Goal: Navigation & Orientation: Find specific page/section

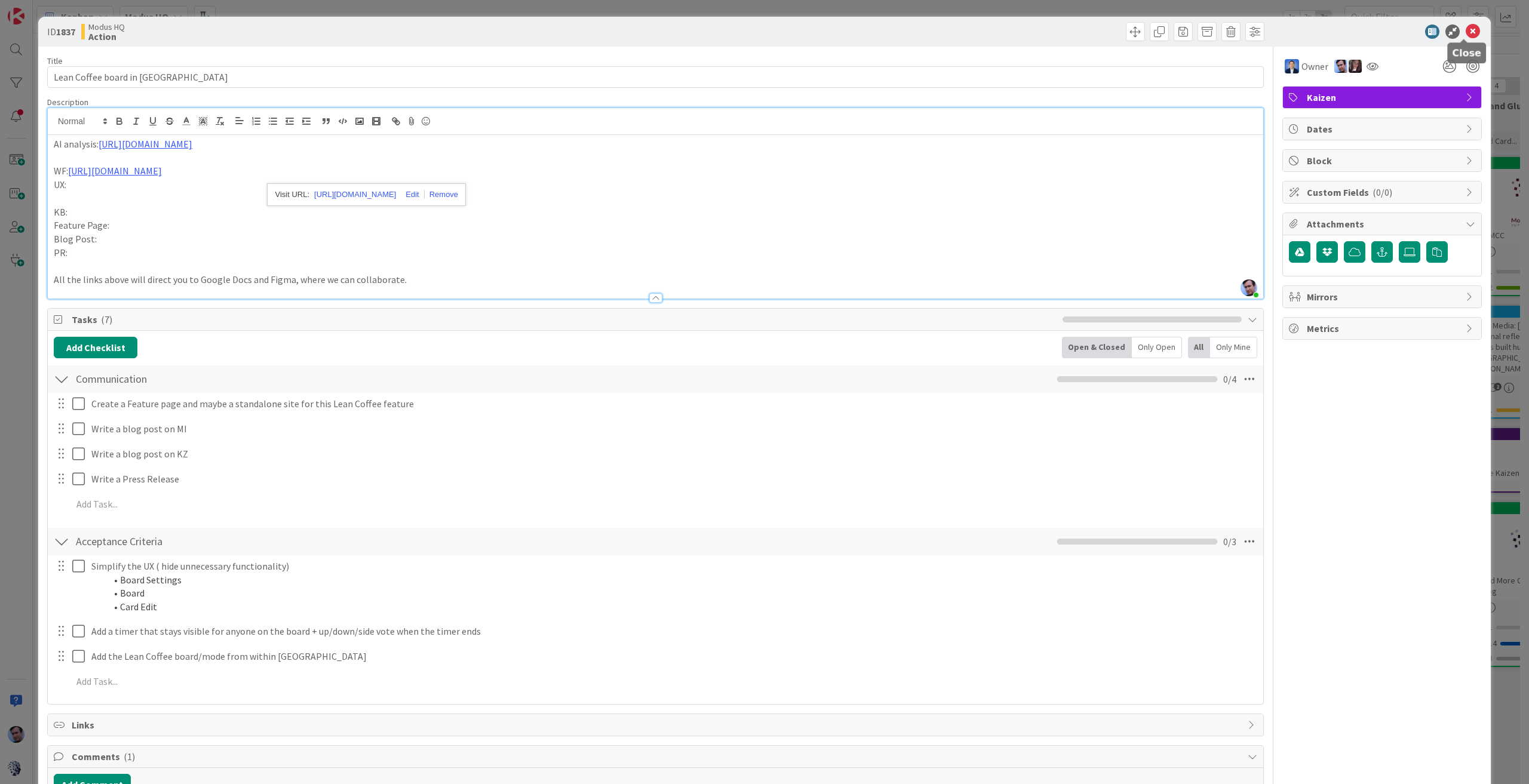
click at [1466, 34] on icon at bounding box center [1472, 31] width 14 height 14
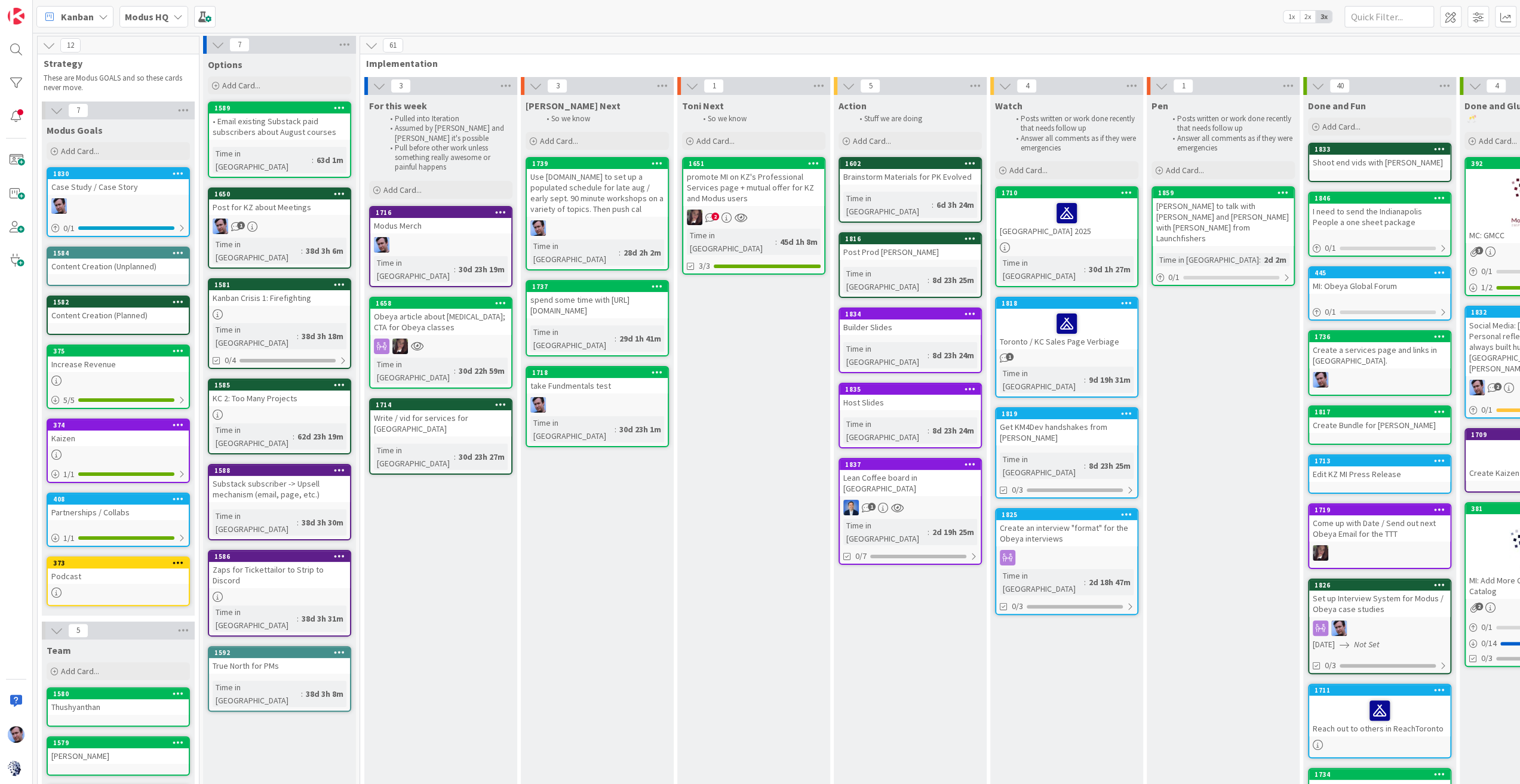
click at [152, 7] on div "Modus HQ" at bounding box center [154, 17] width 69 height 22
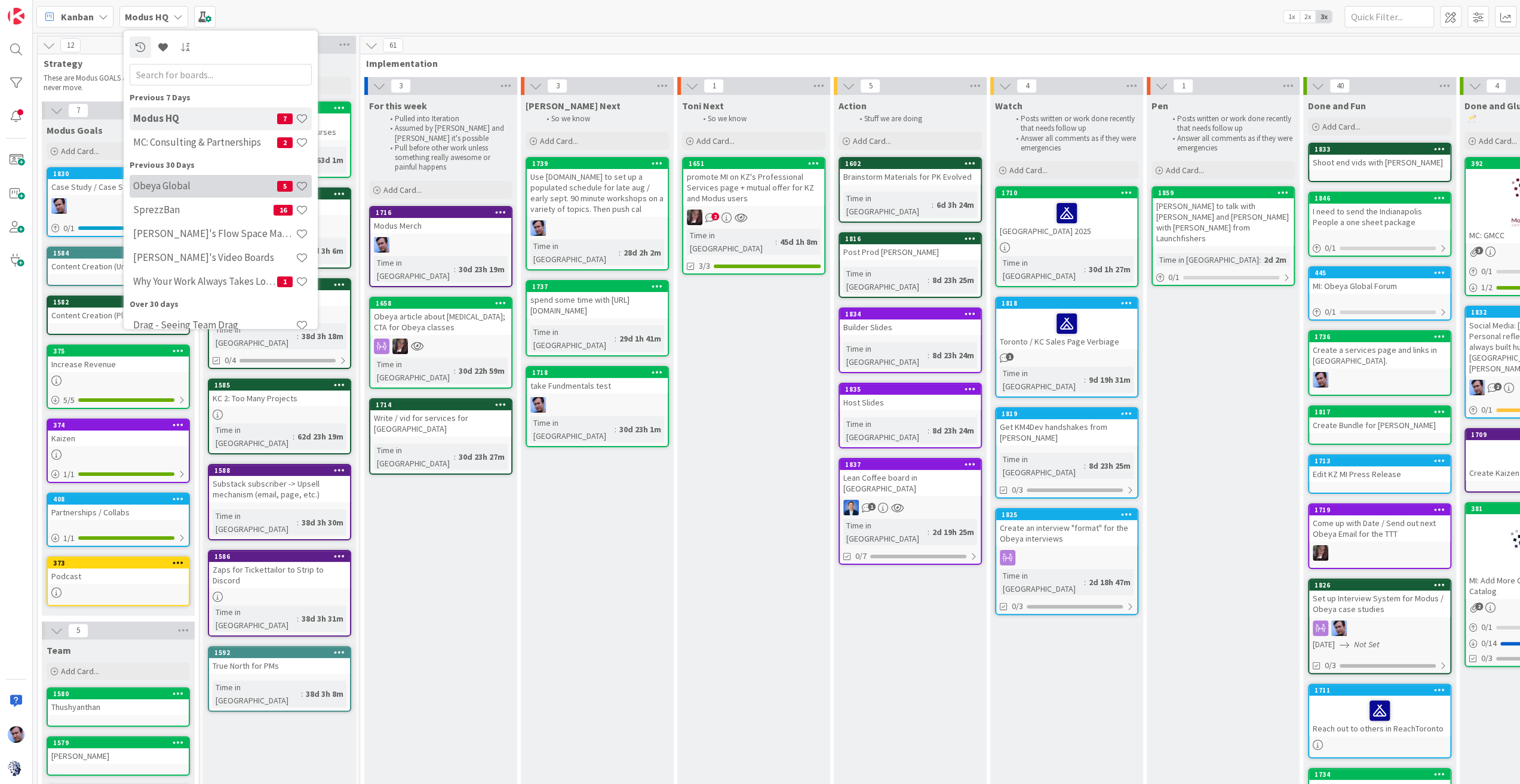
click at [185, 181] on h4 "Obeya Global" at bounding box center [205, 186] width 144 height 12
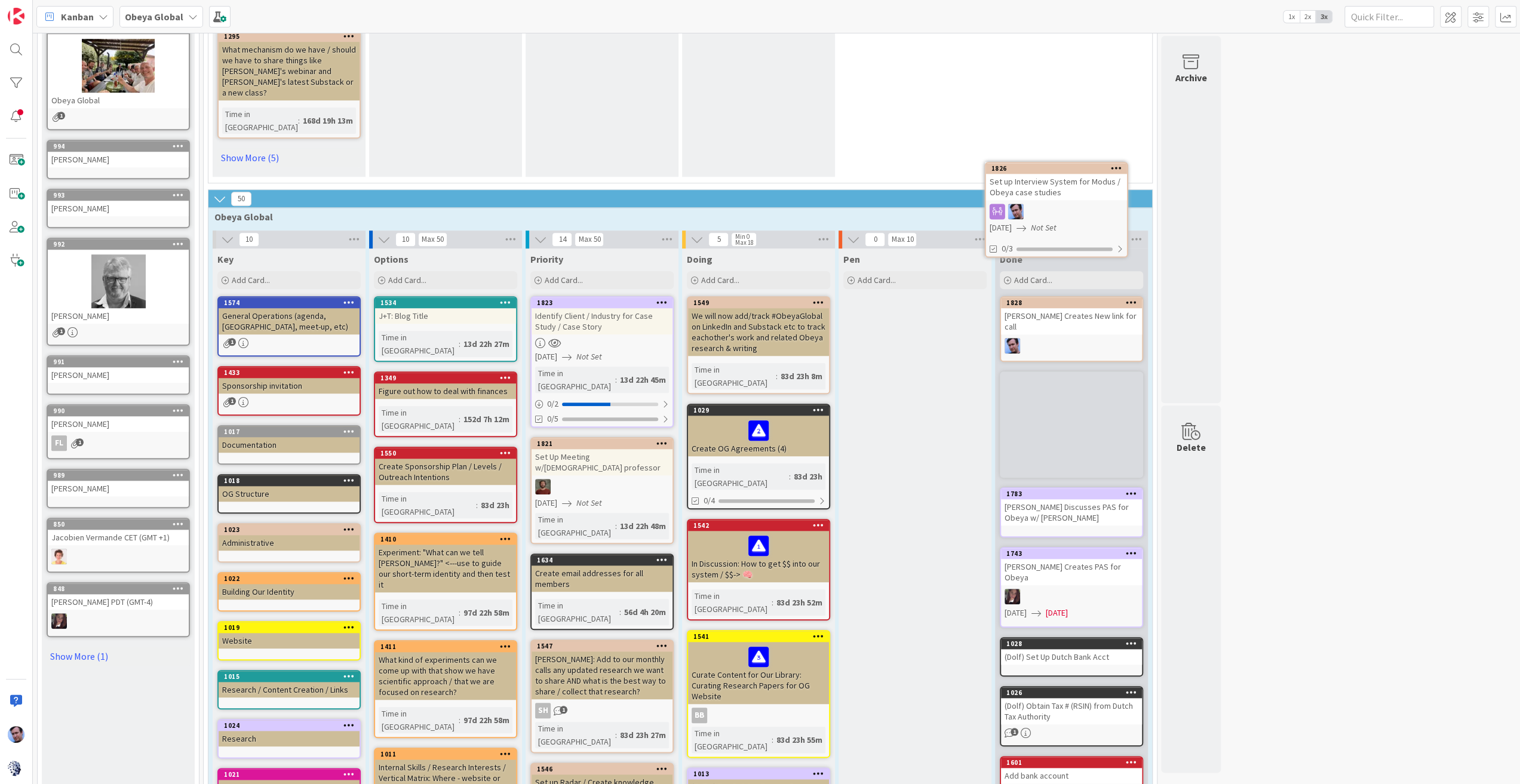
scroll to position [988, 0]
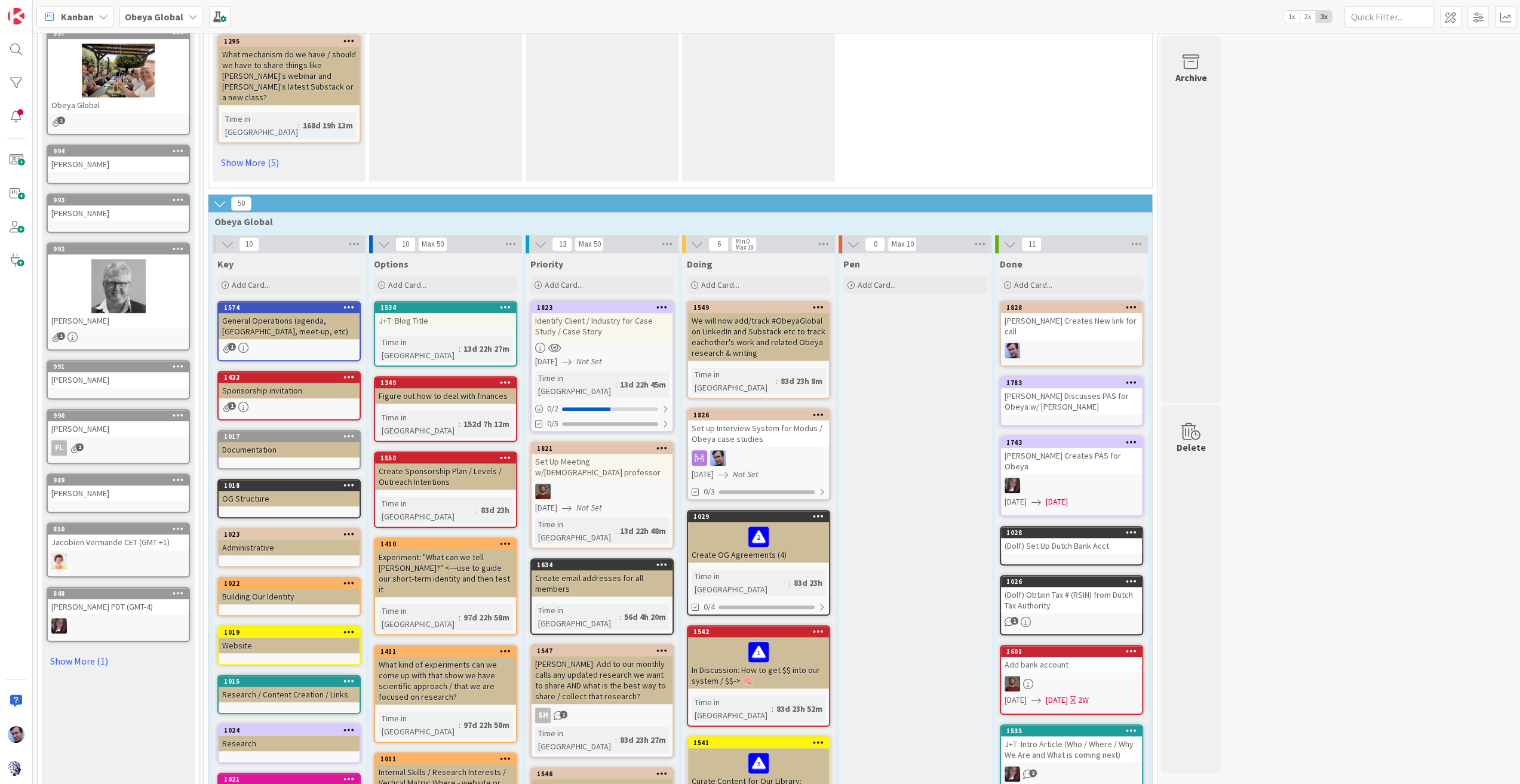
click at [751, 450] on div at bounding box center [758, 457] width 141 height 15
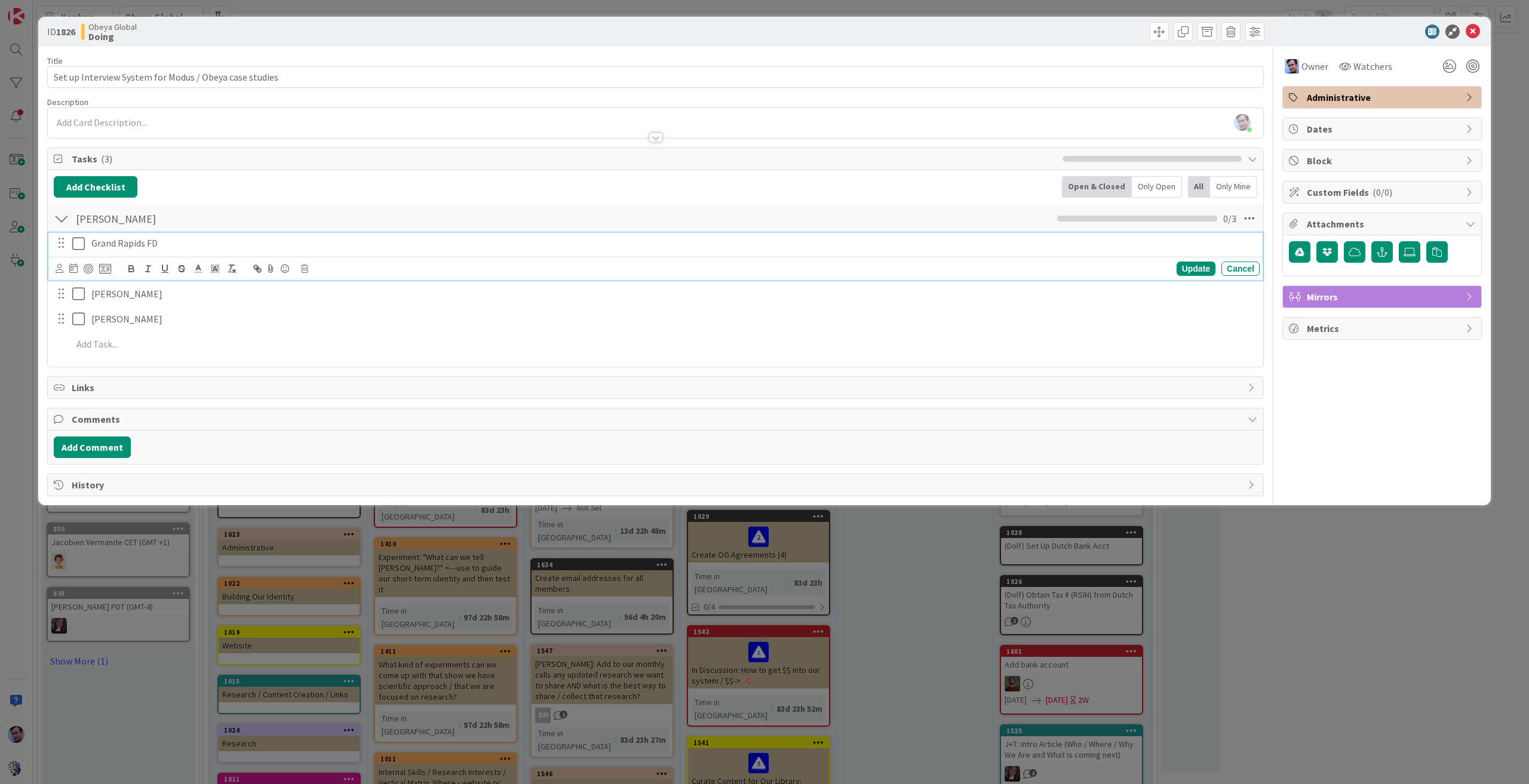
click at [79, 242] on icon at bounding box center [78, 243] width 13 height 14
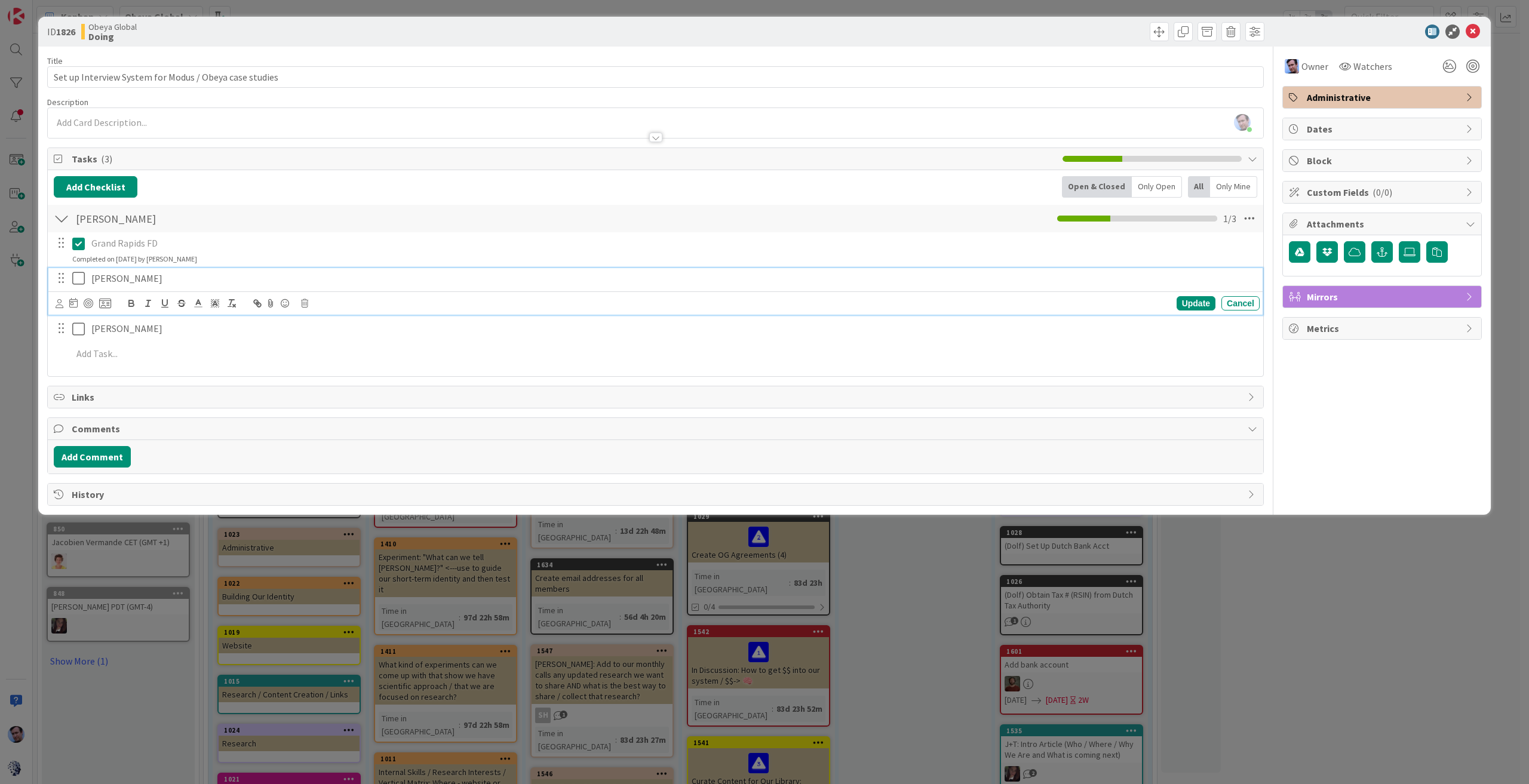
click at [80, 276] on icon at bounding box center [78, 277] width 13 height 14
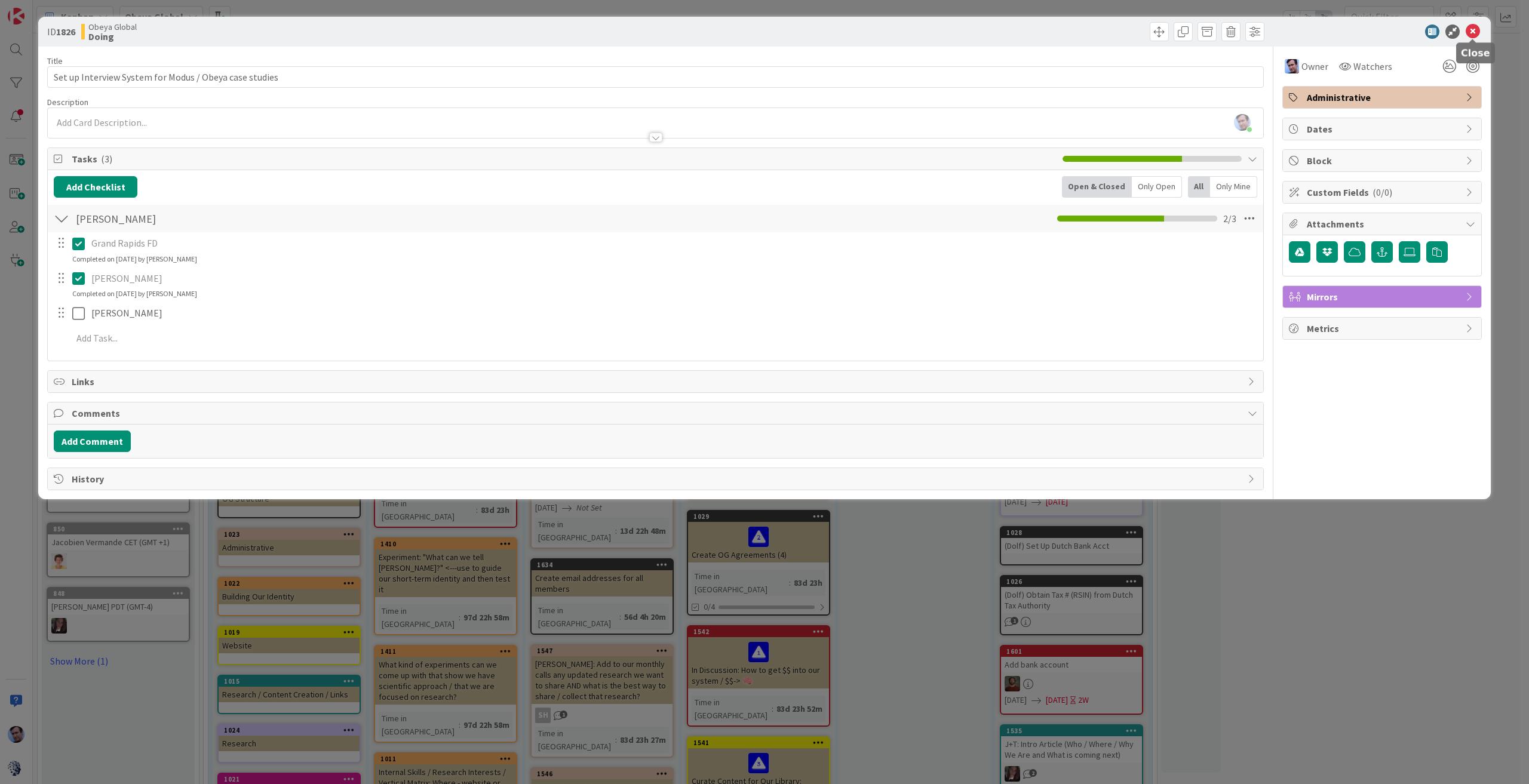
click at [1473, 33] on icon at bounding box center [1472, 31] width 14 height 14
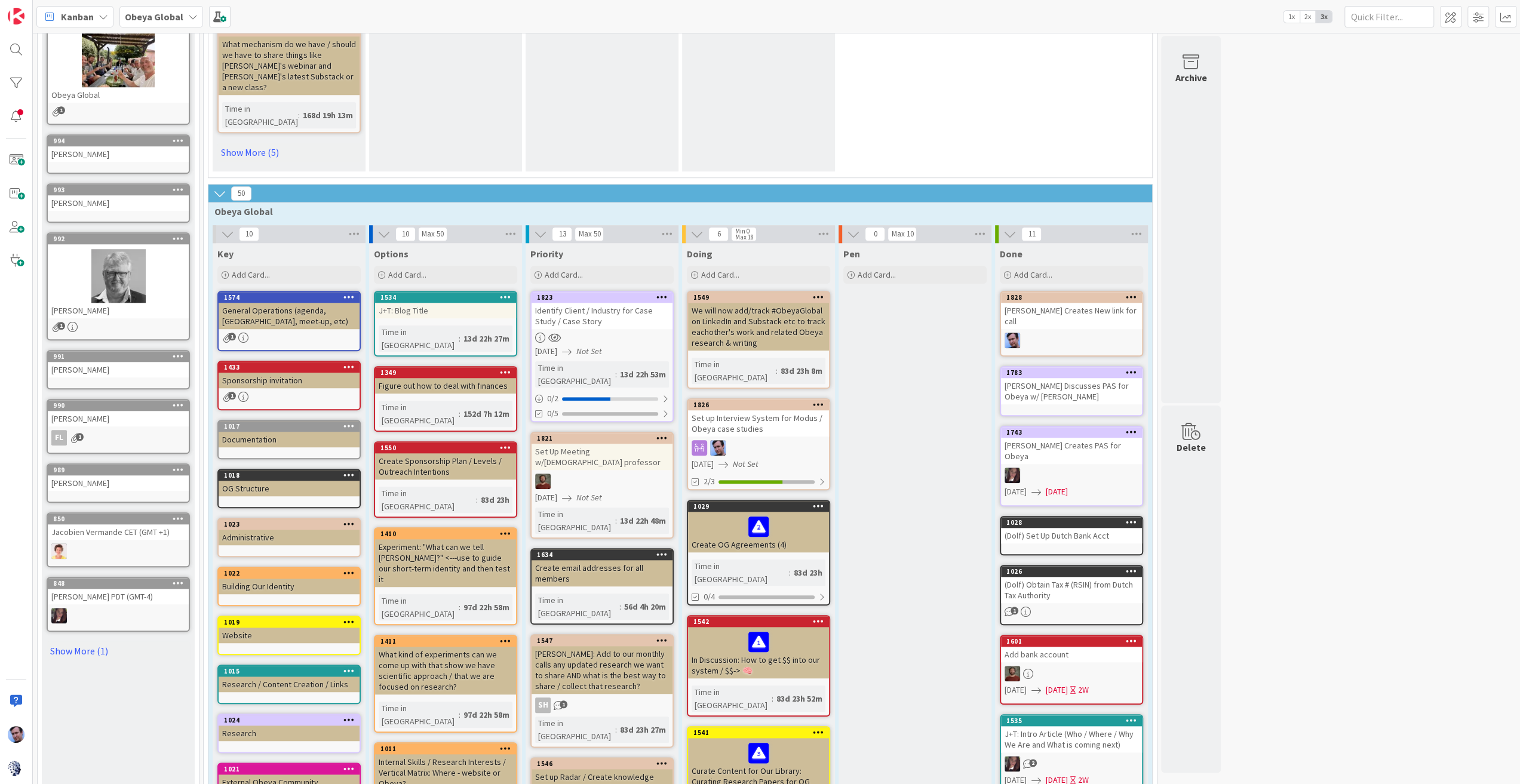
scroll to position [1015, 0]
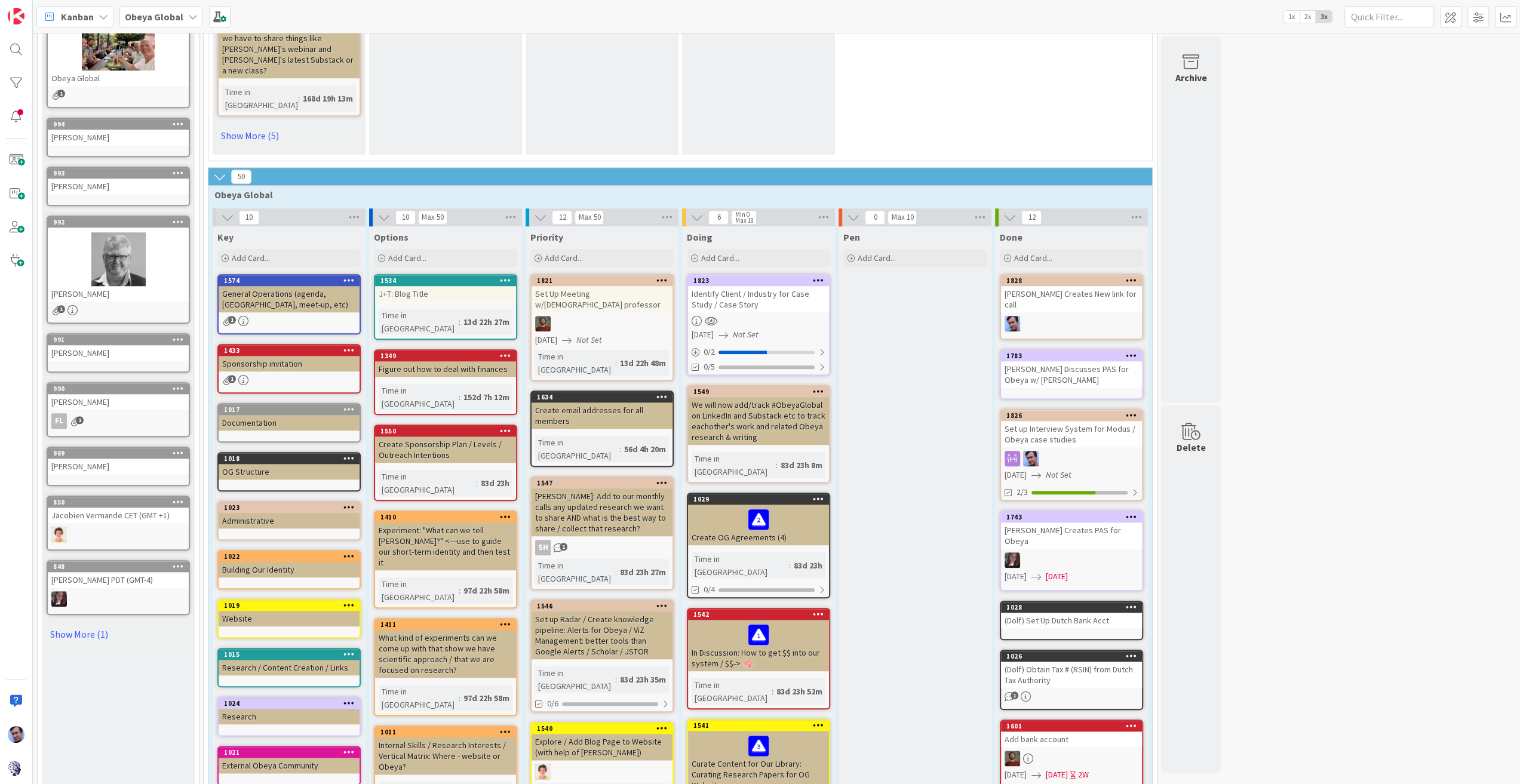
click at [765, 286] on div "Identify Client / Industry for Case Study / Case Story" at bounding box center [758, 299] width 141 height 26
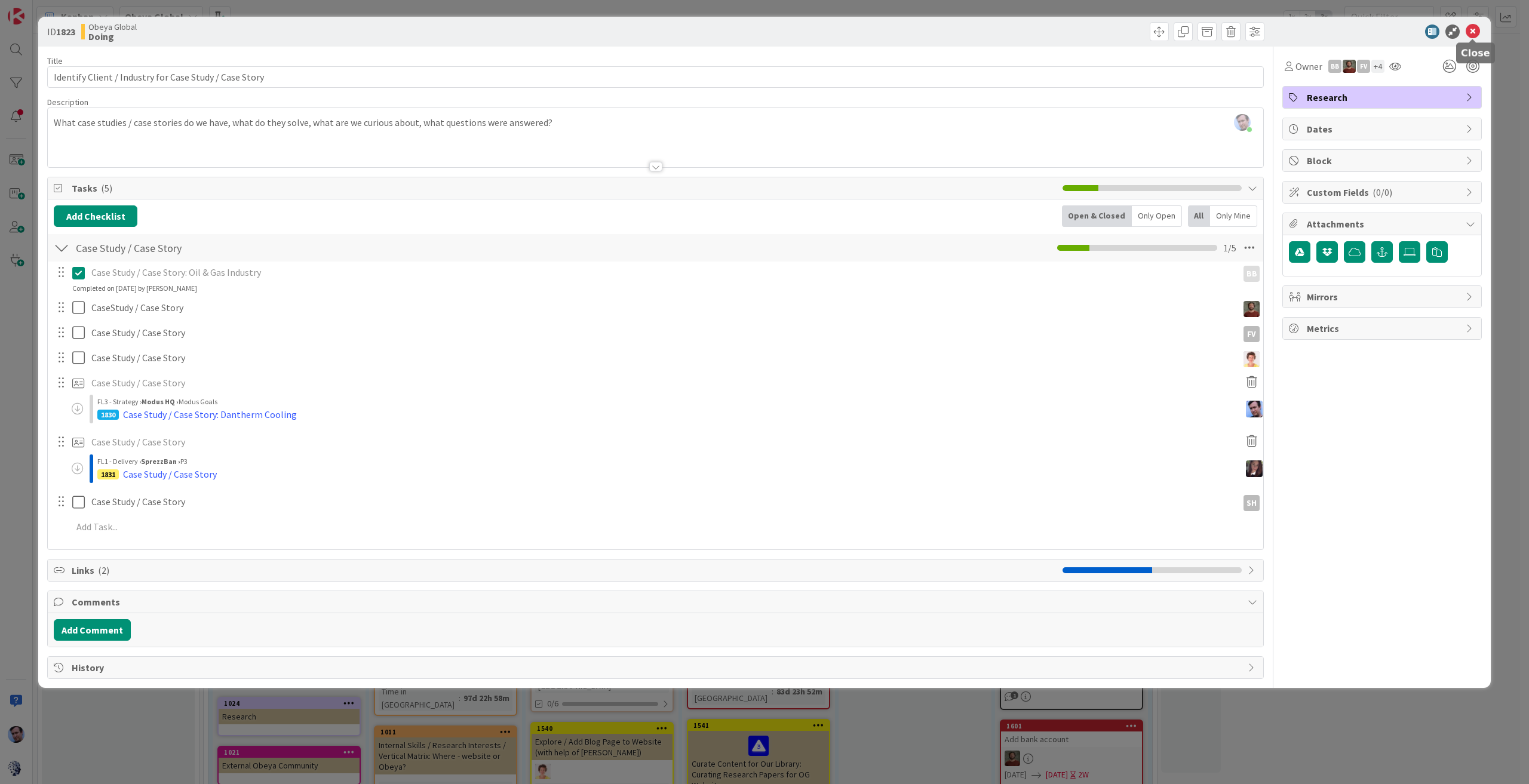
click at [1475, 29] on icon at bounding box center [1472, 31] width 14 height 14
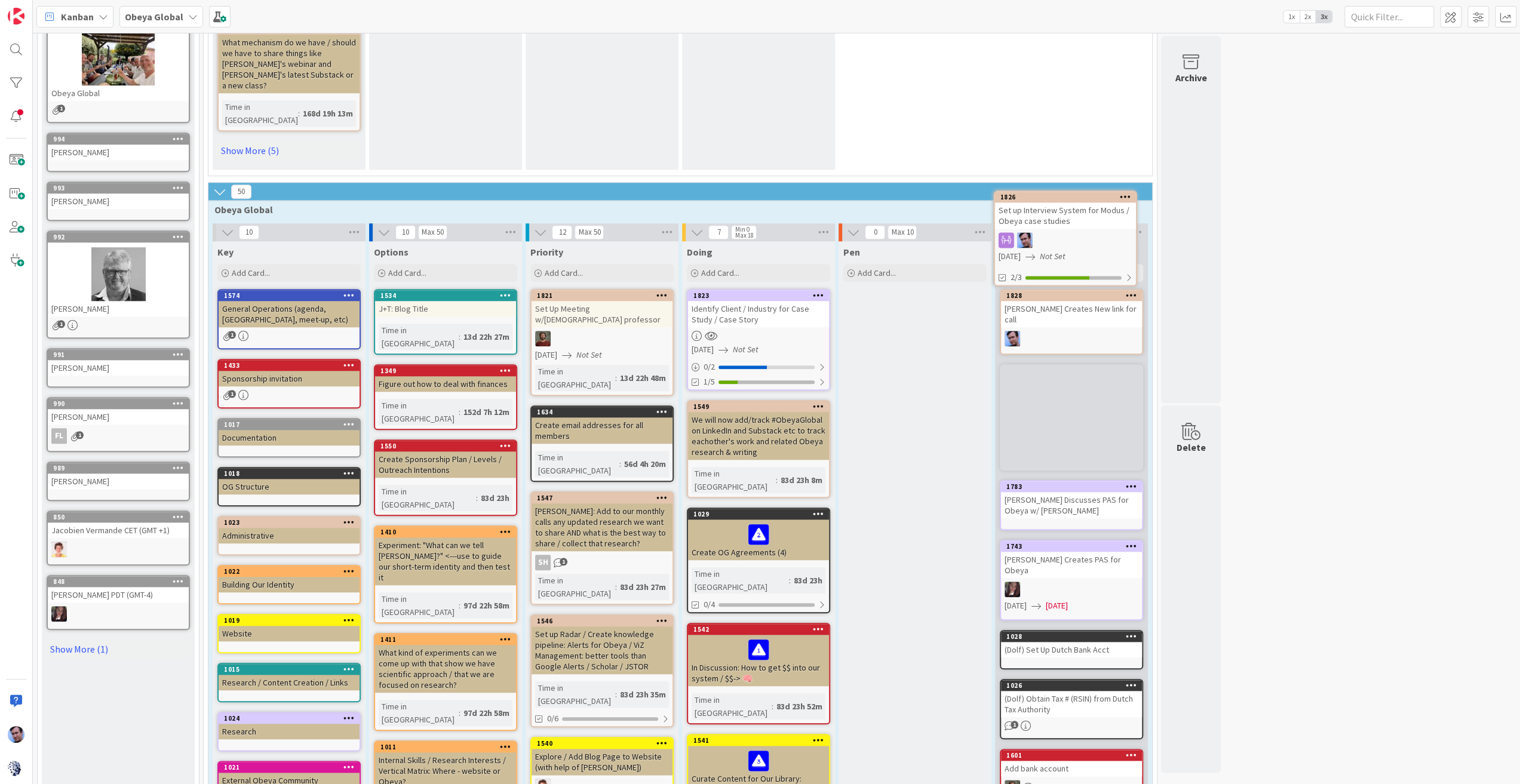
scroll to position [996, 0]
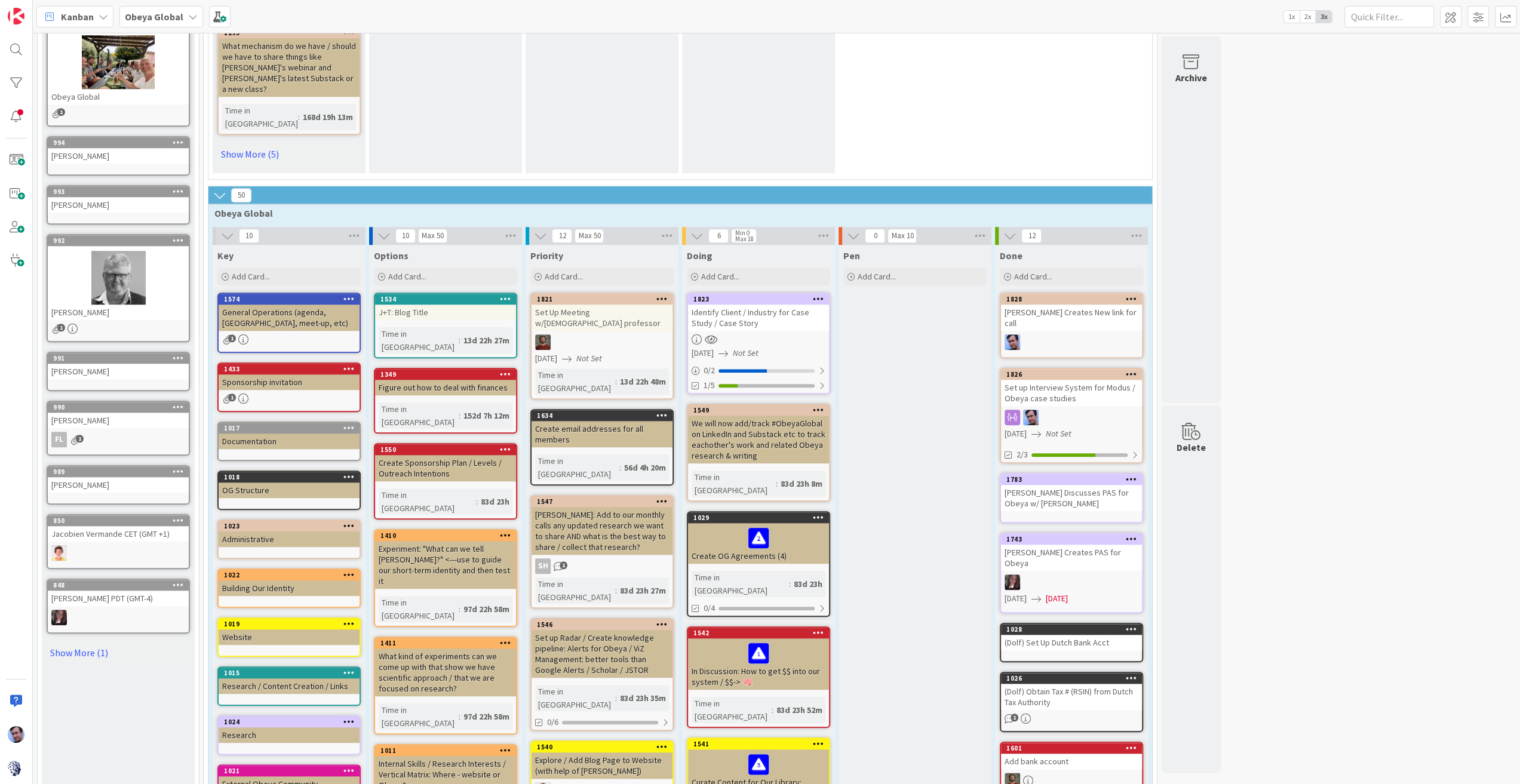
click at [753, 304] on div "Identify Client / Industry for Case Study / Case Story" at bounding box center [758, 317] width 141 height 26
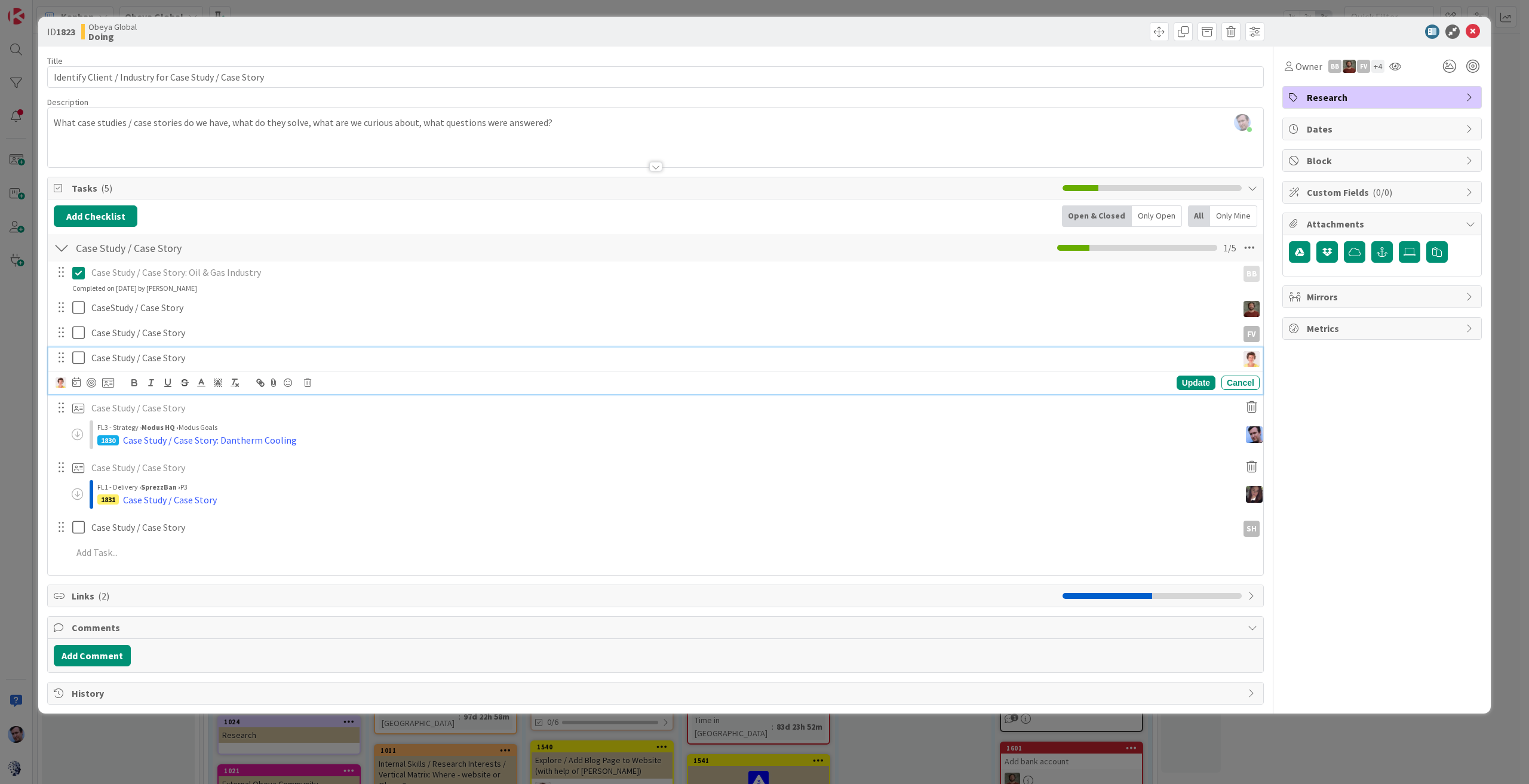
click at [118, 360] on p "Case Study / Case Story" at bounding box center [662, 358] width 1142 height 13
drag, startPoint x: 204, startPoint y: 357, endPoint x: 55, endPoint y: 355, distance: 149.0
click at [65, 354] on div "Case Study / Case Story" at bounding box center [656, 358] width 1206 height 21
click at [299, 381] on div "Update Cancel" at bounding box center [657, 383] width 1204 height 17
click at [268, 359] on p "Case Study / Case Story" at bounding box center [662, 358] width 1142 height 13
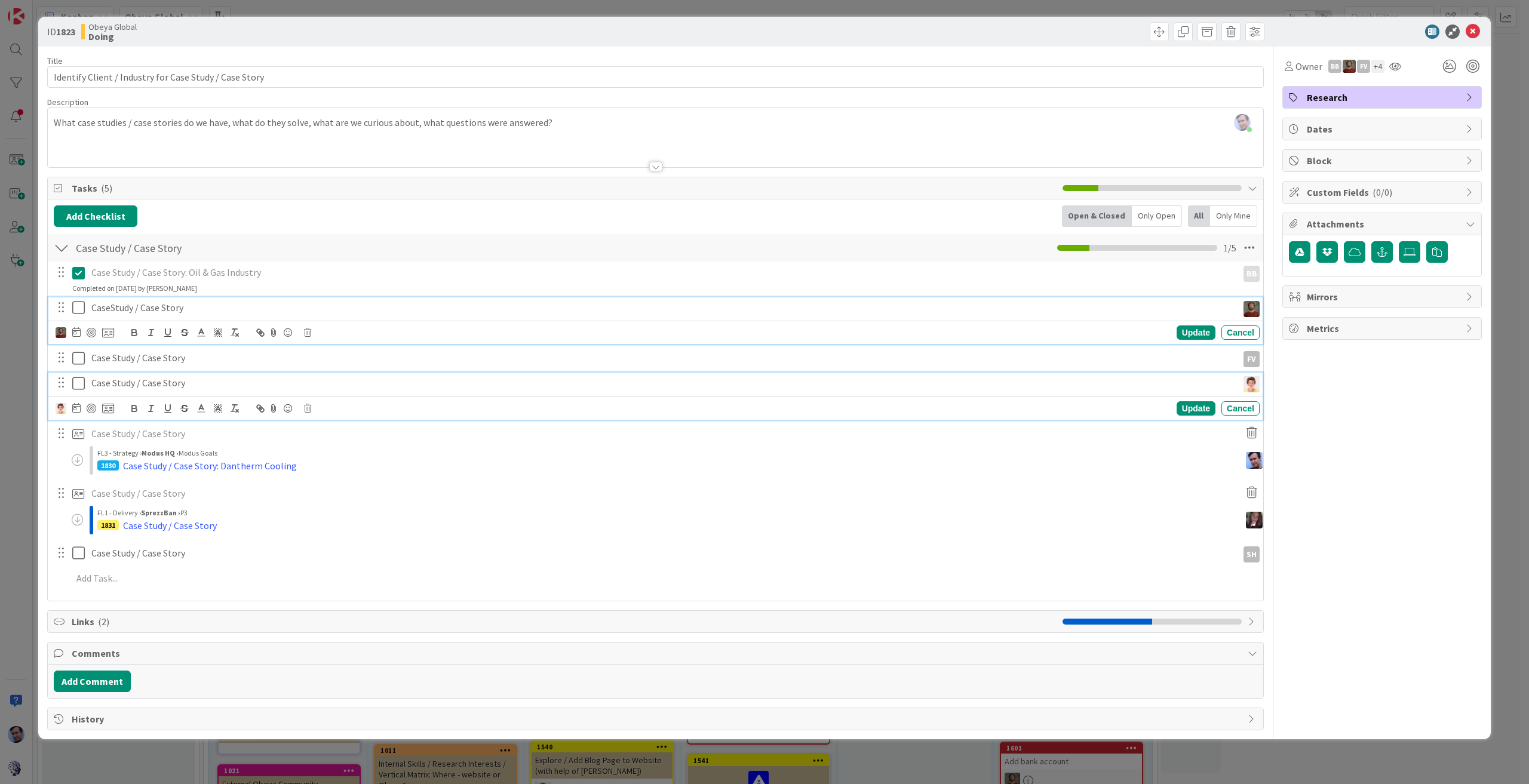
click at [321, 304] on p "CaseStudy / Case Story" at bounding box center [662, 308] width 1142 height 13
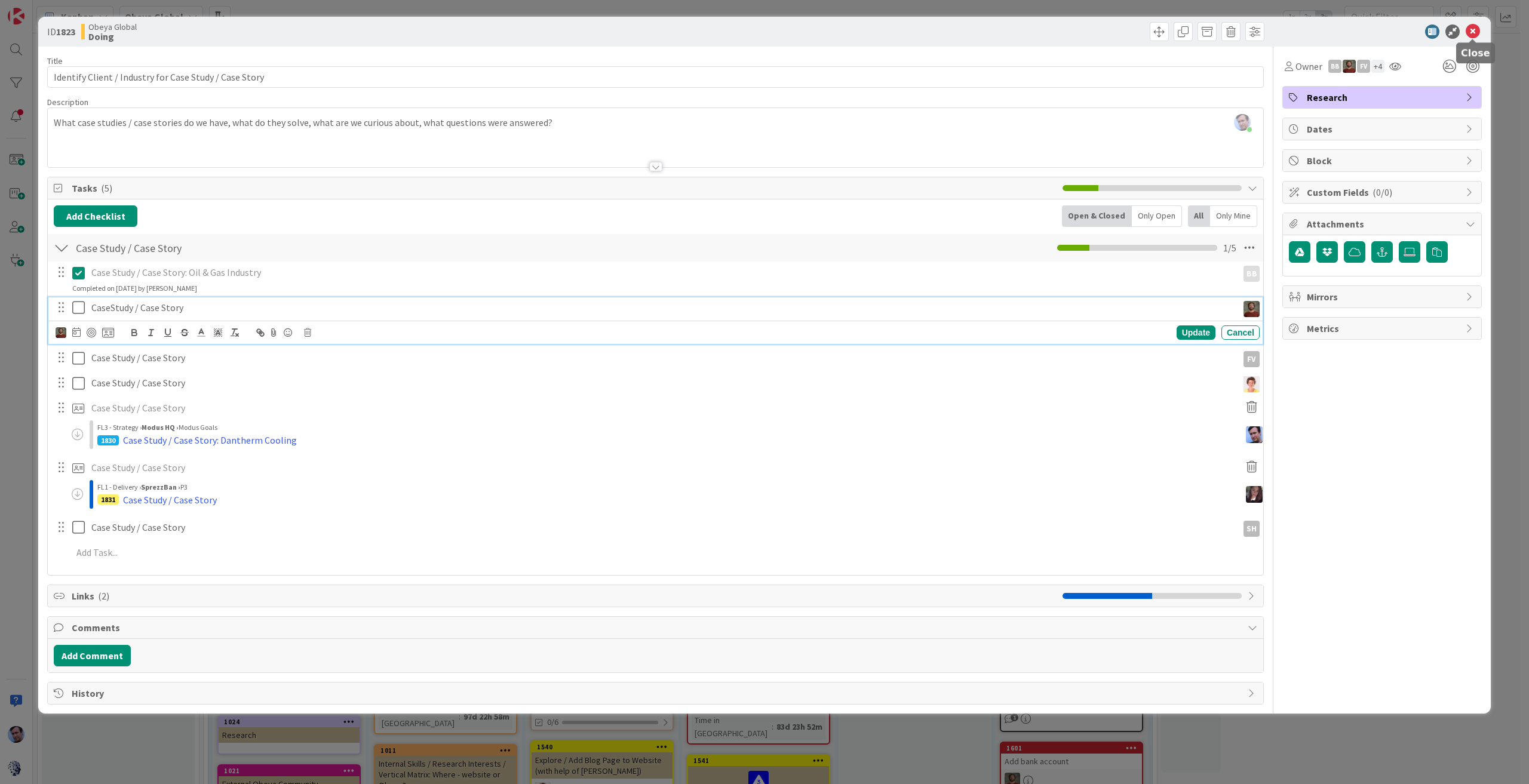
click at [1478, 26] on icon at bounding box center [1472, 31] width 14 height 14
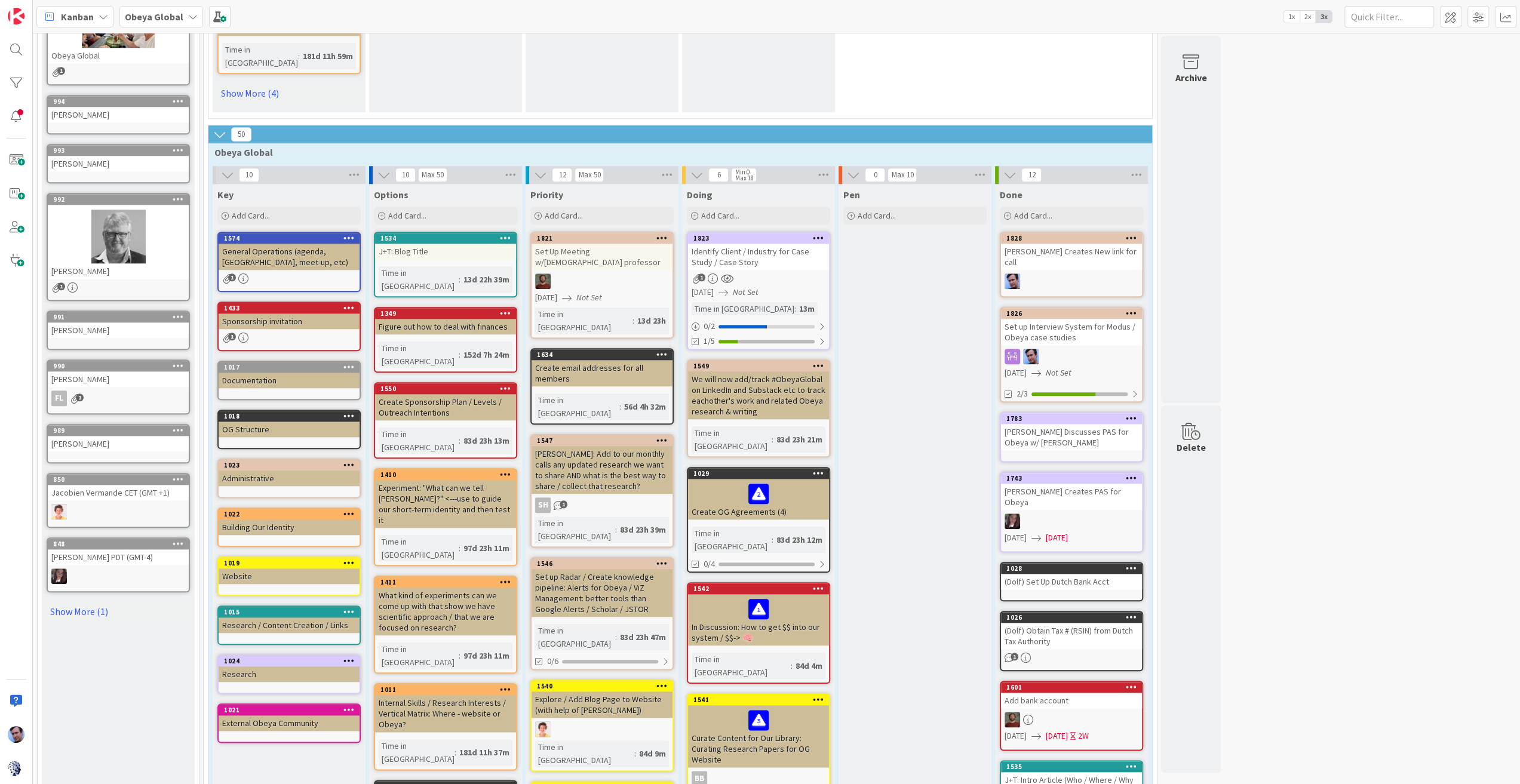
scroll to position [996, 0]
